Goal: Task Accomplishment & Management: Manage account settings

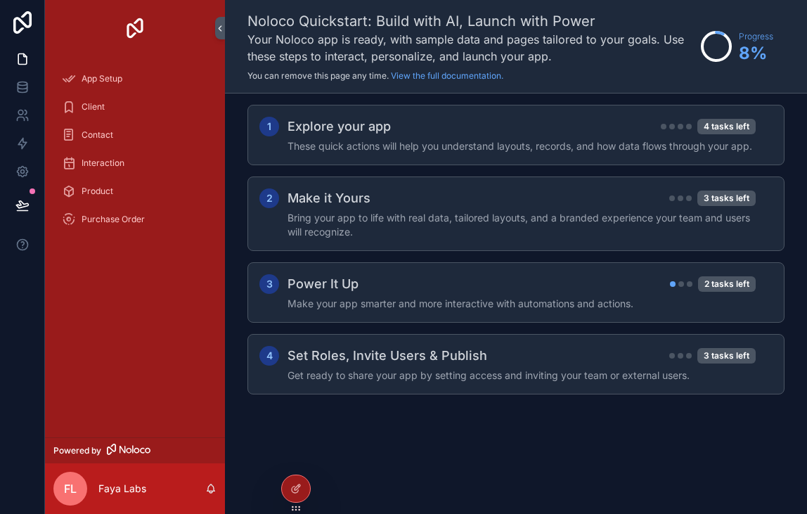
click at [153, 283] on div "App Setup Client Contact Interaction Product Purchase Order" at bounding box center [135, 246] width 180 height 381
click at [25, 107] on link at bounding box center [22, 115] width 44 height 28
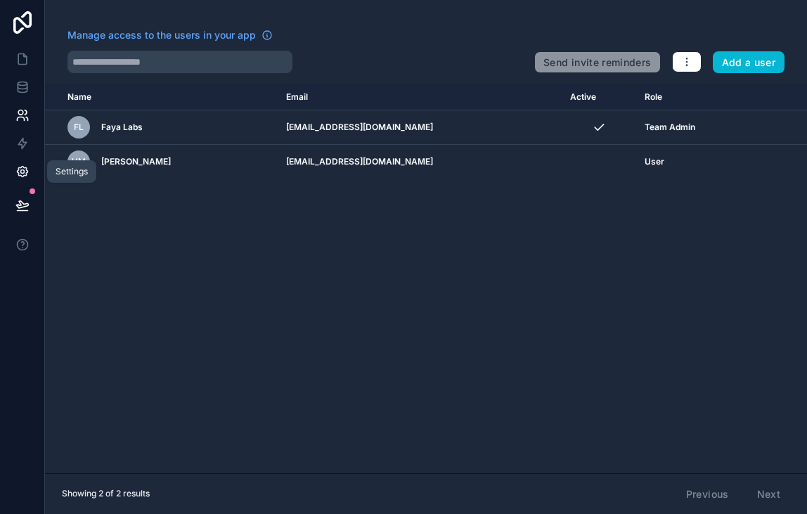
click at [23, 163] on link at bounding box center [22, 172] width 44 height 28
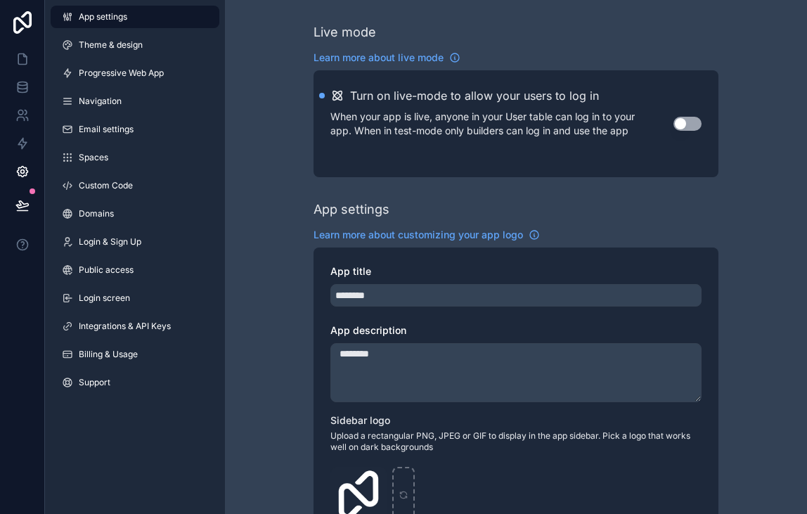
click at [174, 86] on div "App settings Theme & design Progressive Web App Navigation Email settings Space…" at bounding box center [135, 202] width 180 height 405
click at [174, 77] on link "Progressive Web App" at bounding box center [135, 73] width 169 height 23
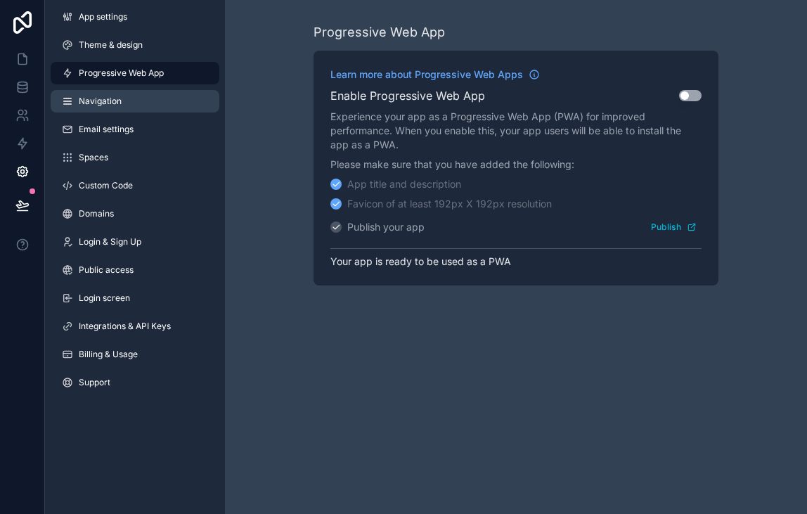
click at [94, 108] on link "Navigation" at bounding box center [135, 101] width 169 height 23
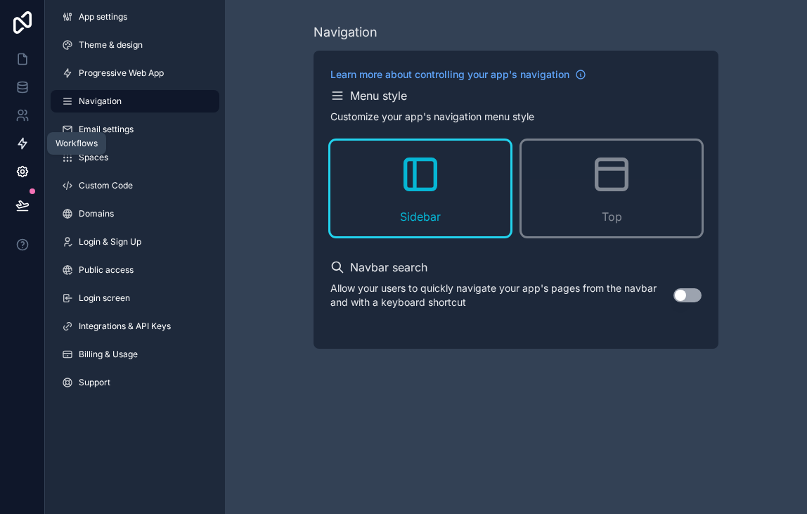
click at [31, 133] on link at bounding box center [22, 143] width 44 height 28
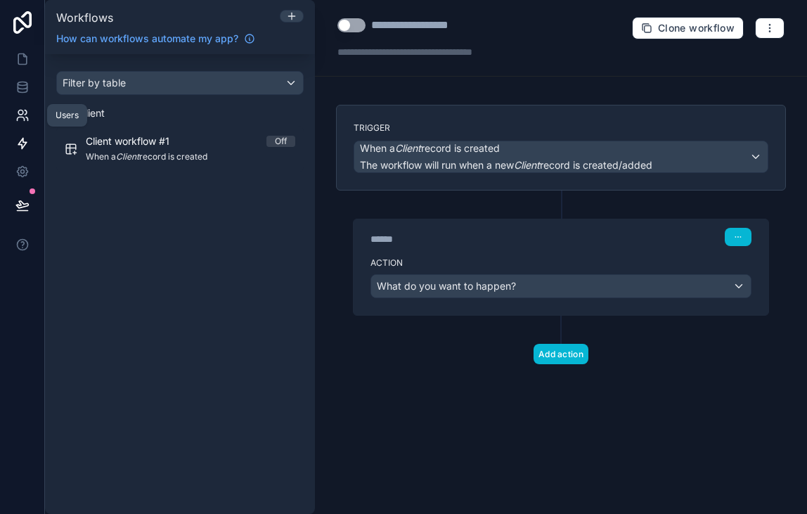
click at [32, 120] on link at bounding box center [22, 115] width 44 height 28
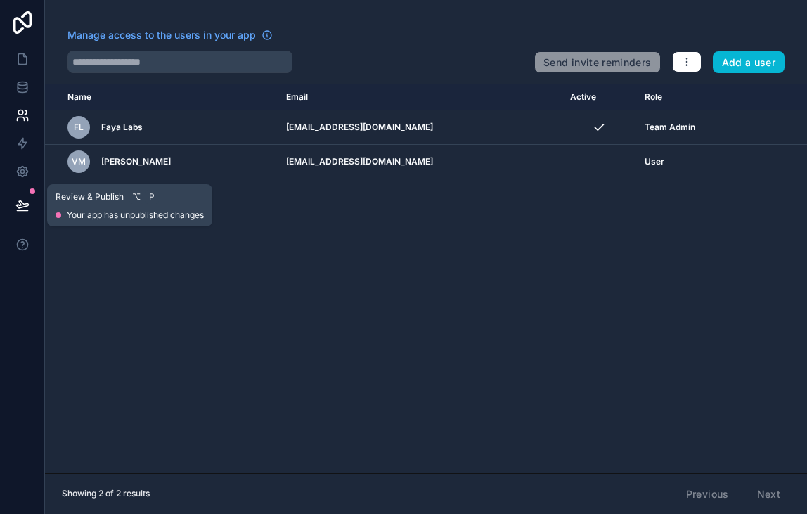
click at [22, 206] on icon at bounding box center [22, 205] width 14 height 14
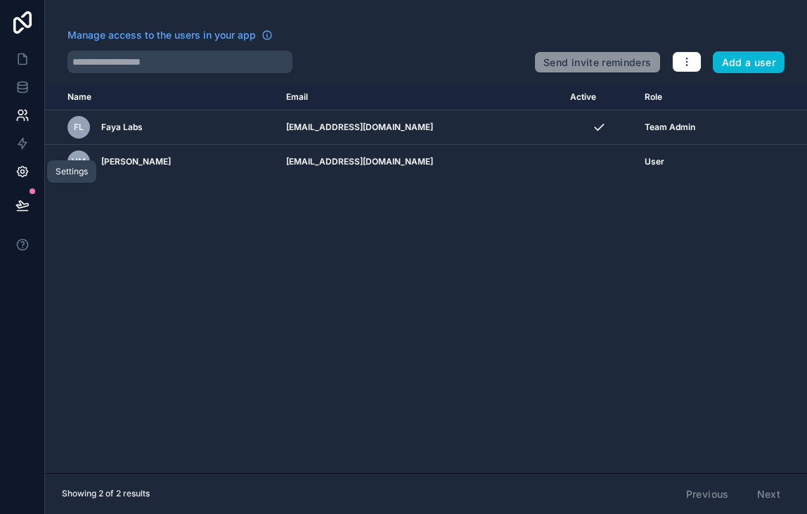
click at [22, 176] on icon at bounding box center [22, 172] width 11 height 11
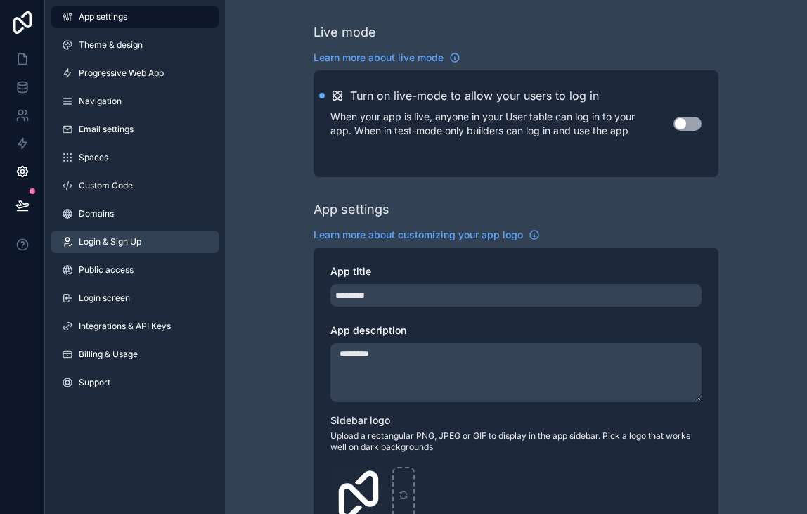
click at [117, 252] on link "Login & Sign Up" at bounding box center [135, 242] width 169 height 23
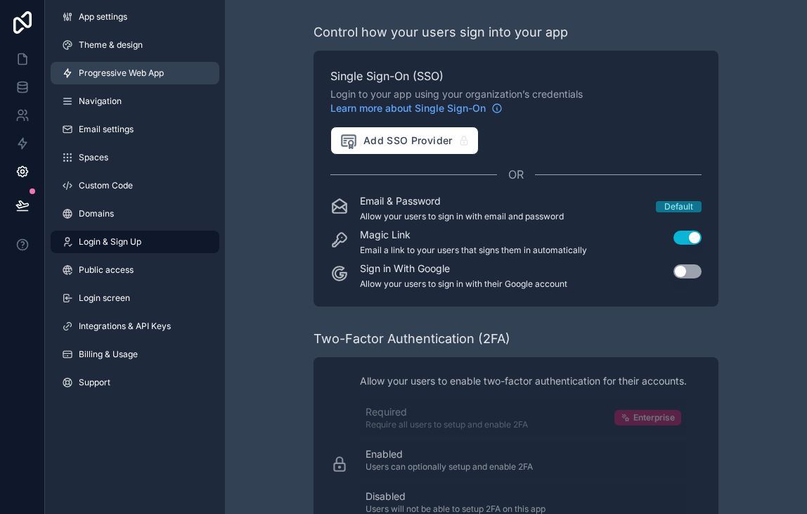
click at [151, 63] on link "Progressive Web App" at bounding box center [135, 73] width 169 height 23
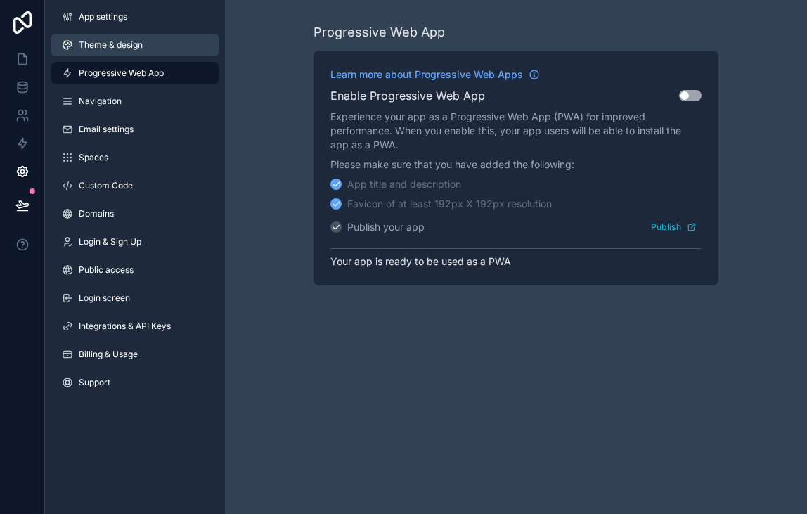
click at [151, 41] on link "Theme & design" at bounding box center [135, 45] width 169 height 23
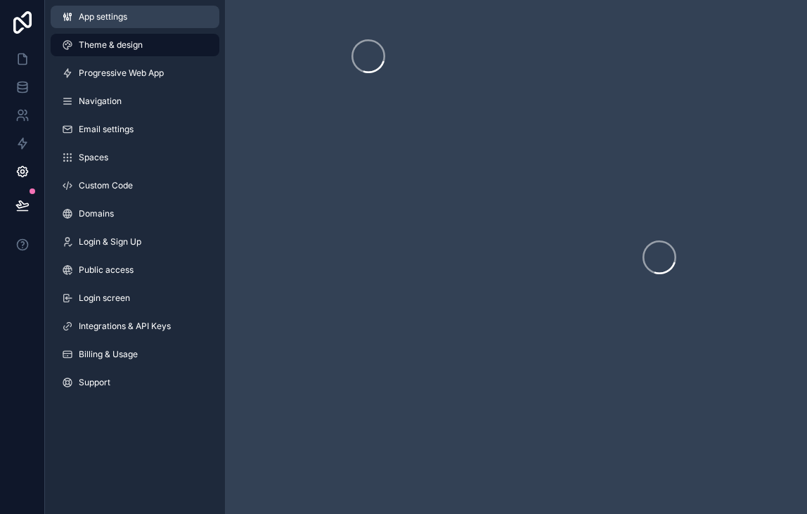
click at [150, 20] on link "App settings" at bounding box center [135, 17] width 169 height 23
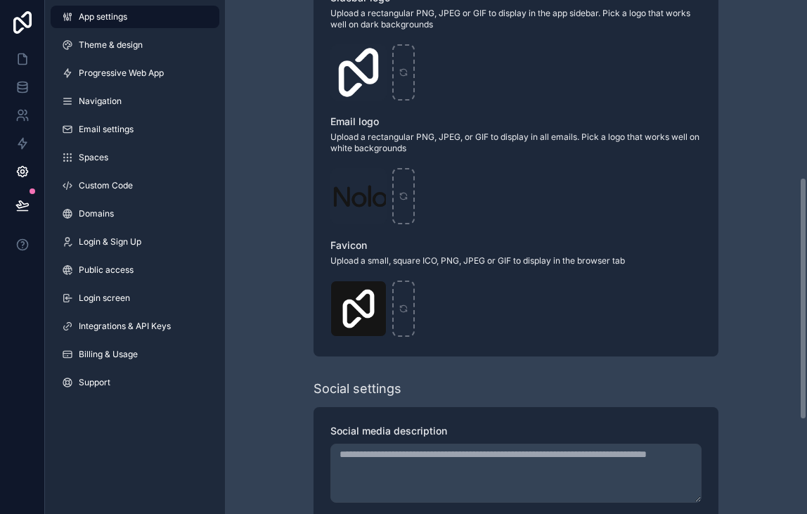
scroll to position [575, 0]
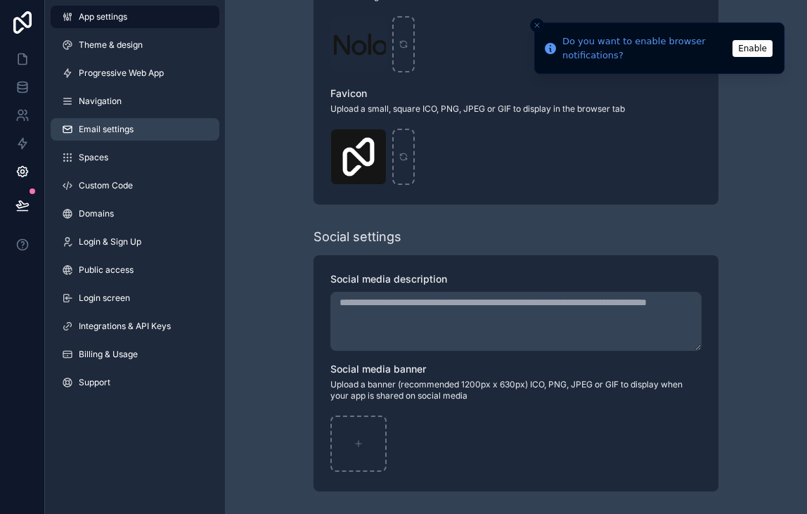
click at [144, 136] on link "Email settings" at bounding box center [135, 129] width 169 height 23
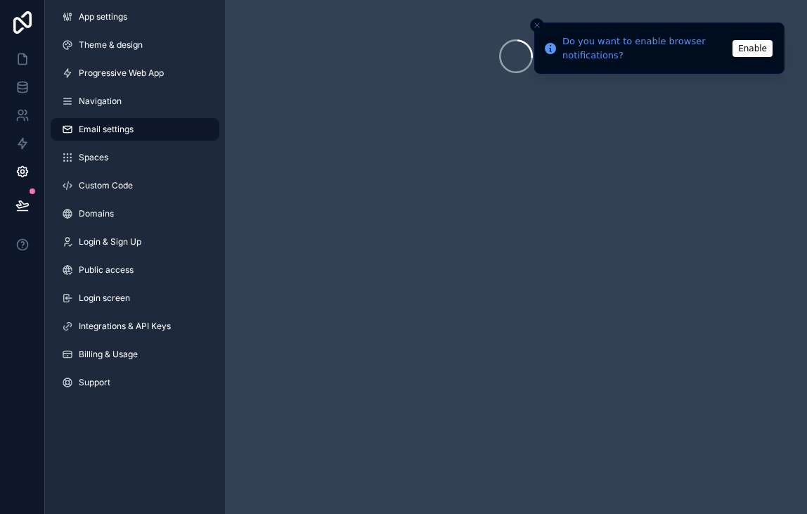
click at [144, 120] on link "Email settings" at bounding box center [135, 129] width 169 height 23
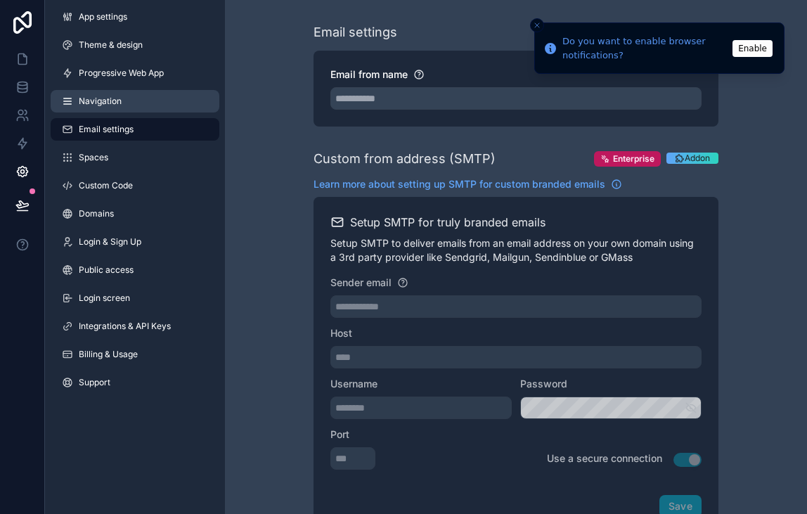
click at [144, 111] on link "Navigation" at bounding box center [135, 101] width 169 height 23
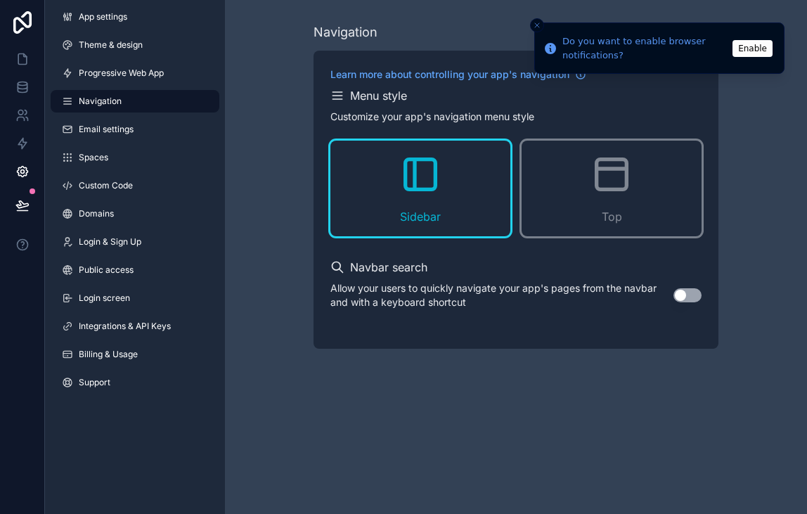
click at [700, 88] on div "Menu style" at bounding box center [516, 95] width 371 height 17
click at [533, 21] on icon "Close toast" at bounding box center [537, 25] width 8 height 8
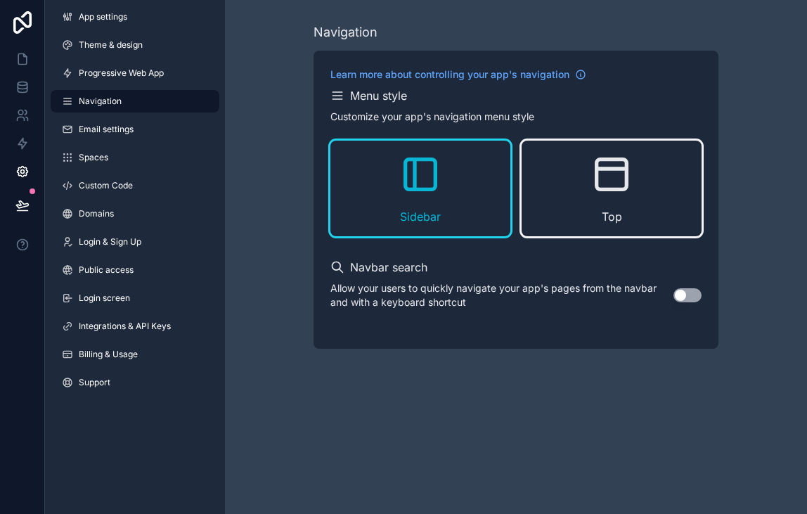
click at [574, 172] on div "Top" at bounding box center [612, 189] width 180 height 96
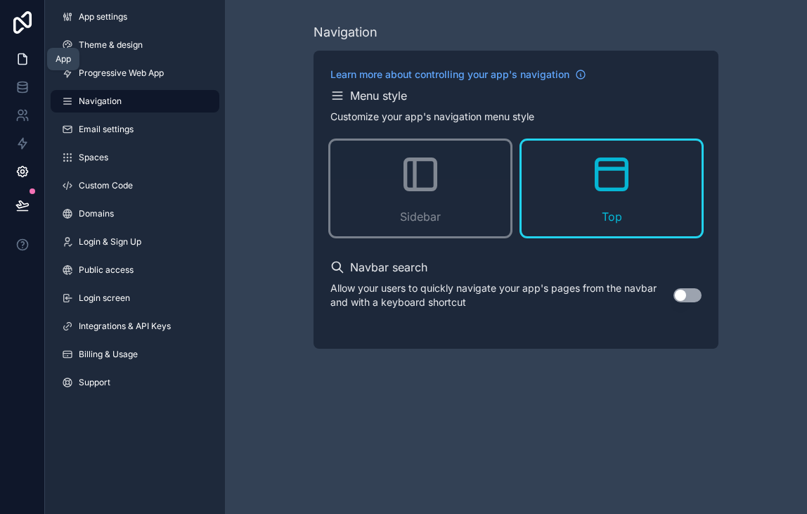
click at [31, 59] on link at bounding box center [22, 59] width 44 height 28
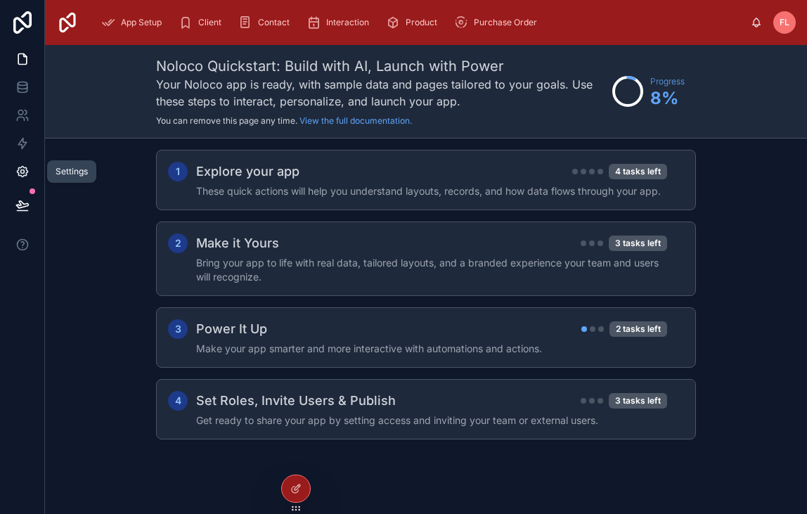
click at [24, 169] on icon at bounding box center [22, 172] width 14 height 14
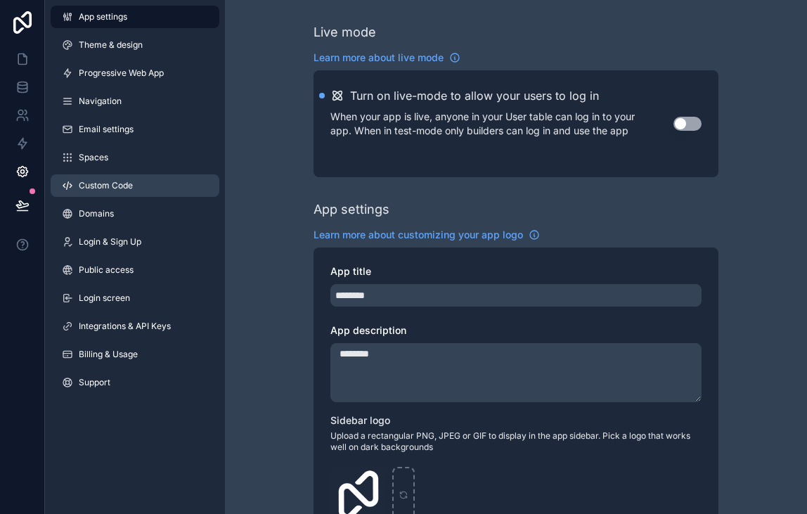
click at [165, 191] on link "Custom Code" at bounding box center [135, 185] width 169 height 23
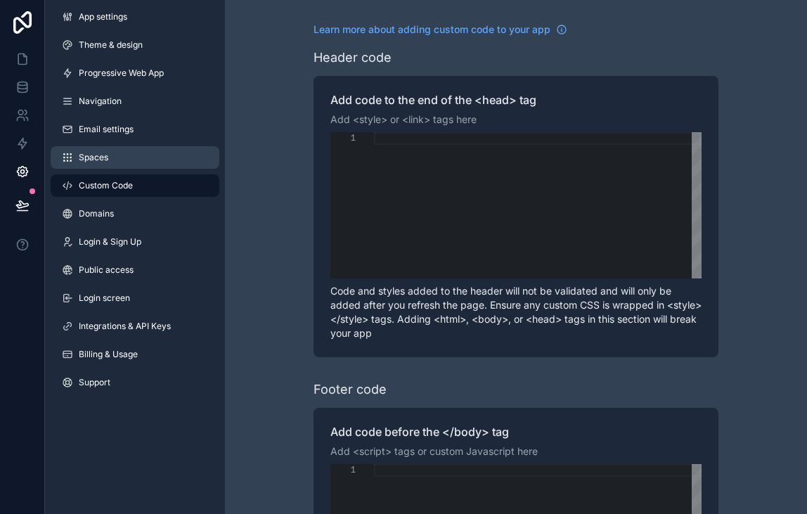
click at [158, 158] on link "Spaces" at bounding box center [135, 157] width 169 height 23
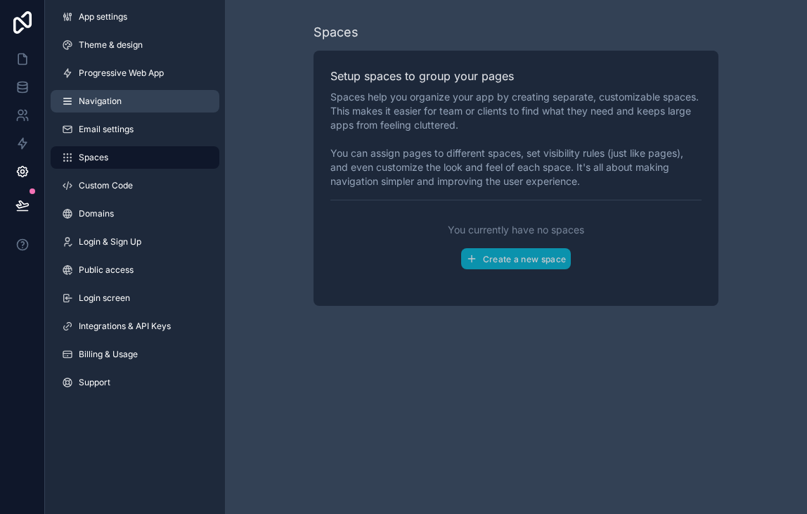
click at [161, 101] on link "Navigation" at bounding box center [135, 101] width 169 height 23
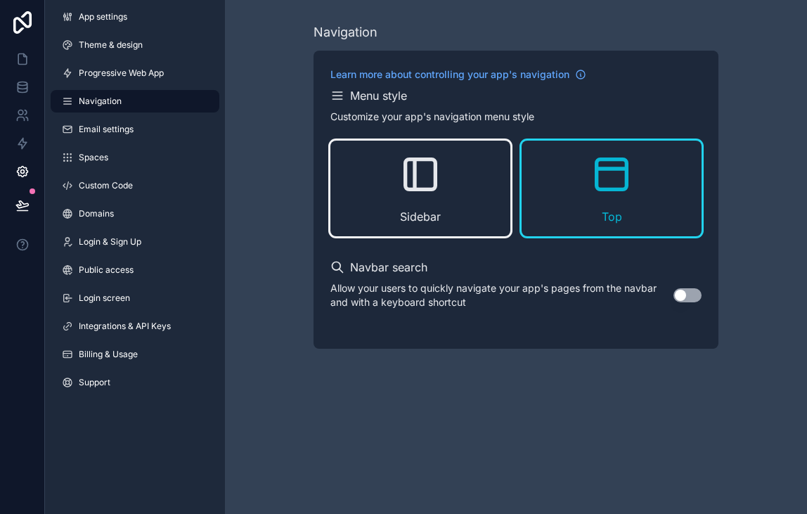
click at [454, 194] on div "Sidebar" at bounding box center [421, 189] width 180 height 96
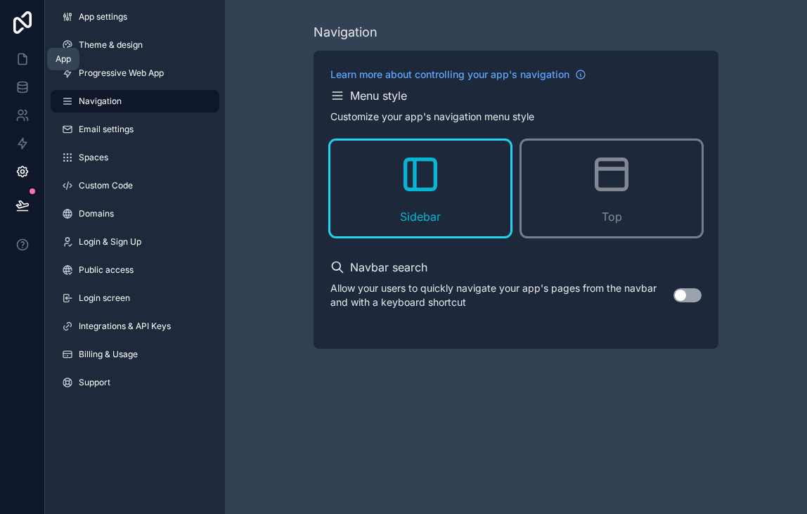
click at [23, 38] on link at bounding box center [22, 22] width 45 height 45
click at [23, 46] on link at bounding box center [22, 59] width 44 height 28
